Goal: Information Seeking & Learning: Learn about a topic

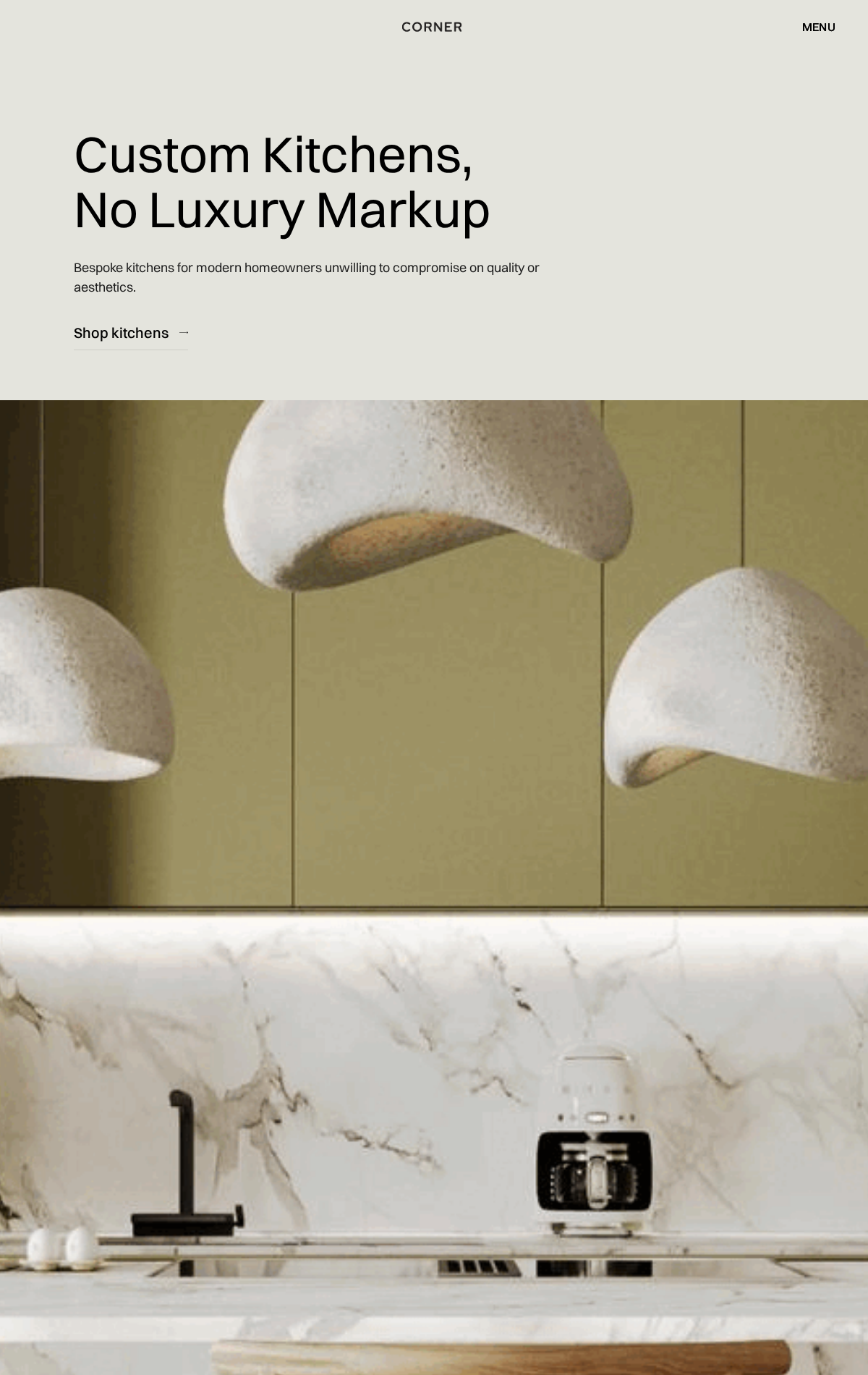
scroll to position [17673, 0]
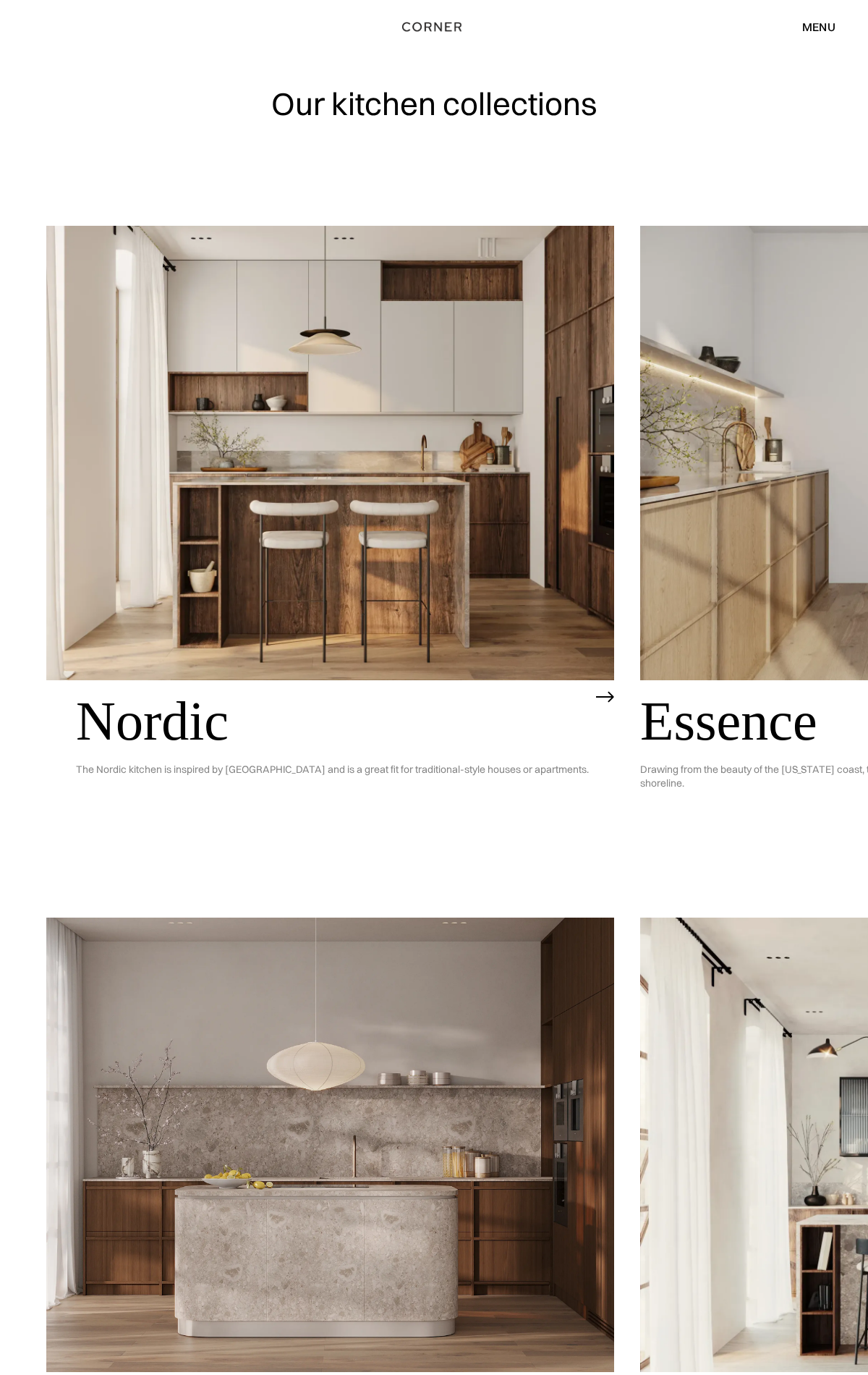
scroll to position [2848, 0]
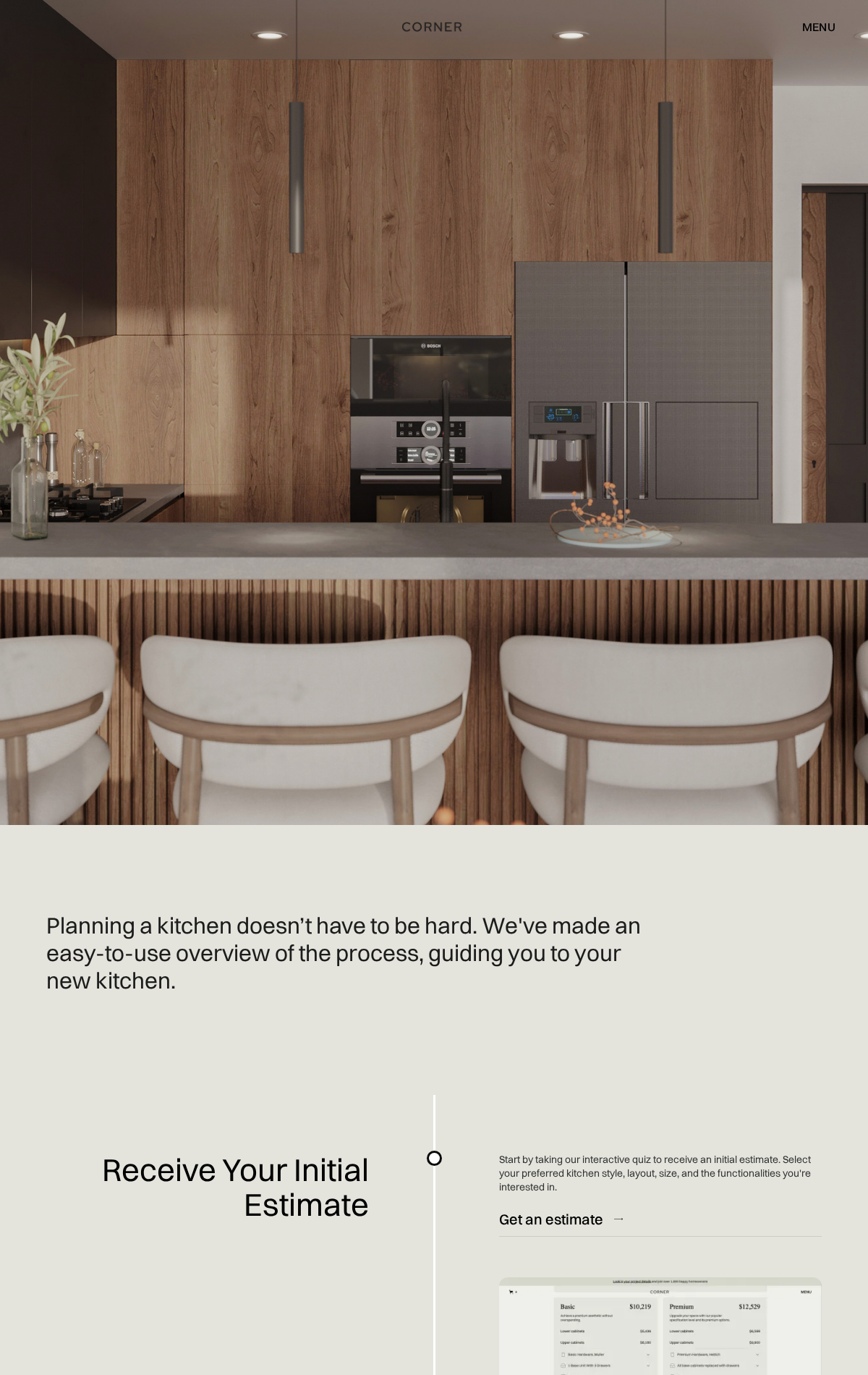
scroll to position [2765, 0]
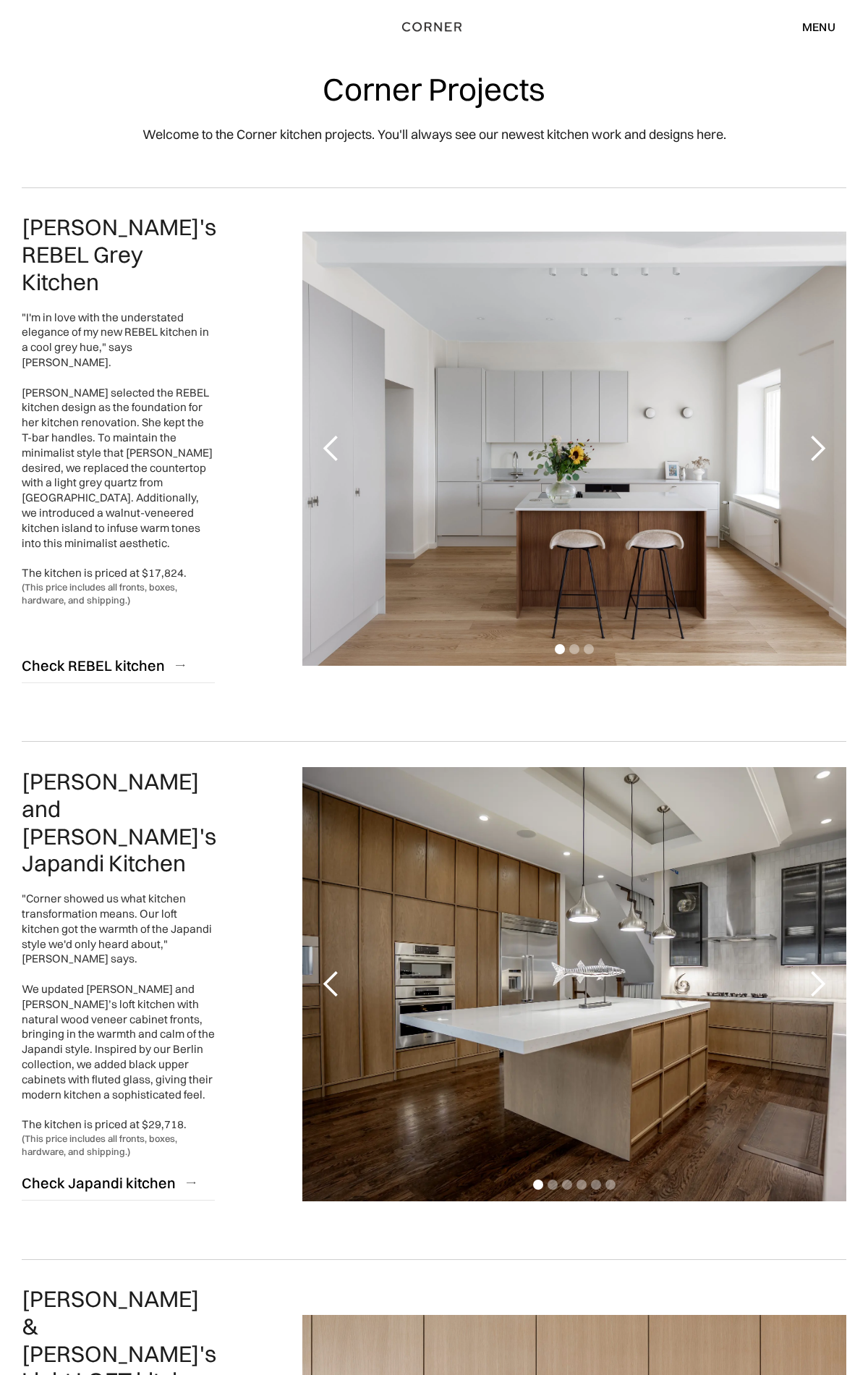
scroll to position [3067, 0]
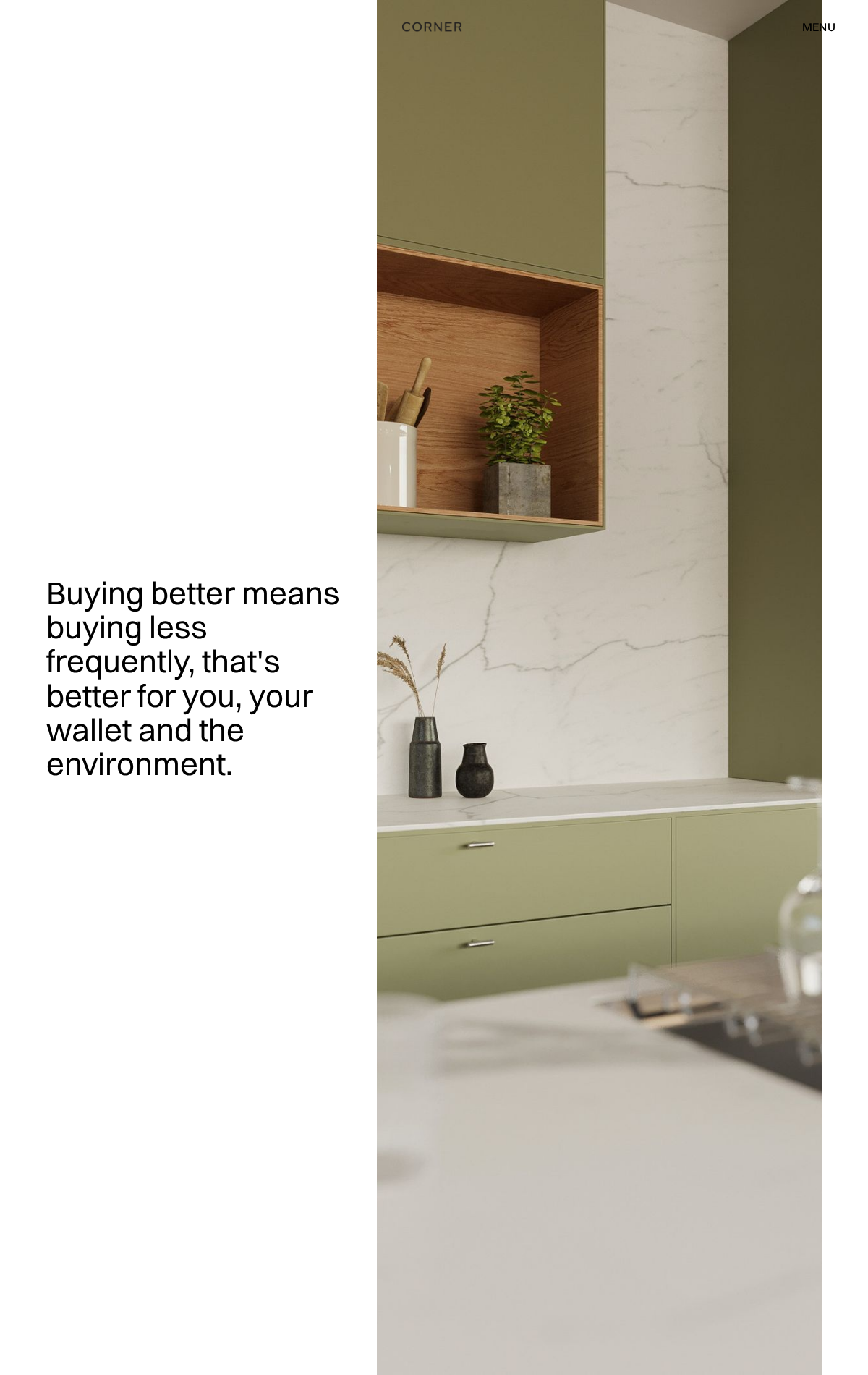
scroll to position [1927, 0]
